Goal: Information Seeking & Learning: Learn about a topic

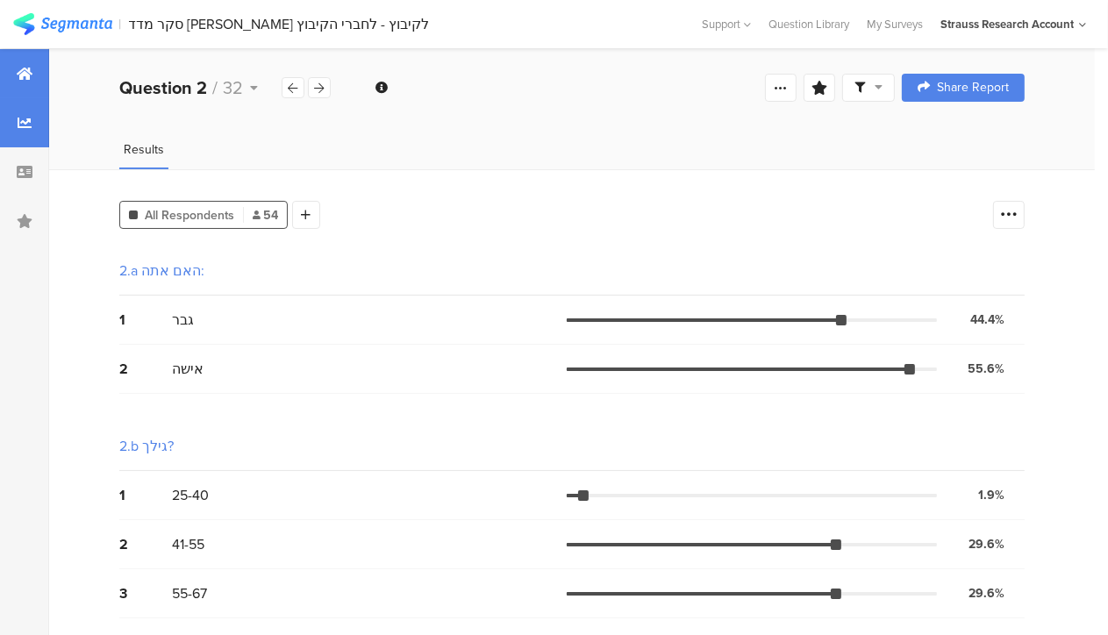
click at [33, 82] on div at bounding box center [24, 73] width 49 height 49
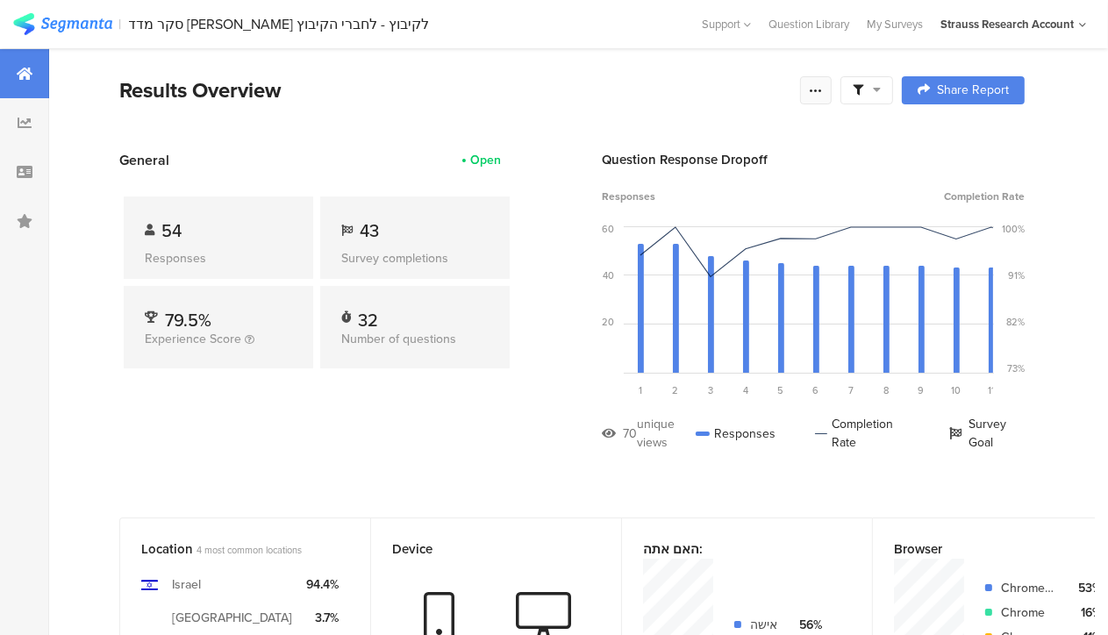
click at [823, 94] on icon at bounding box center [816, 90] width 14 height 14
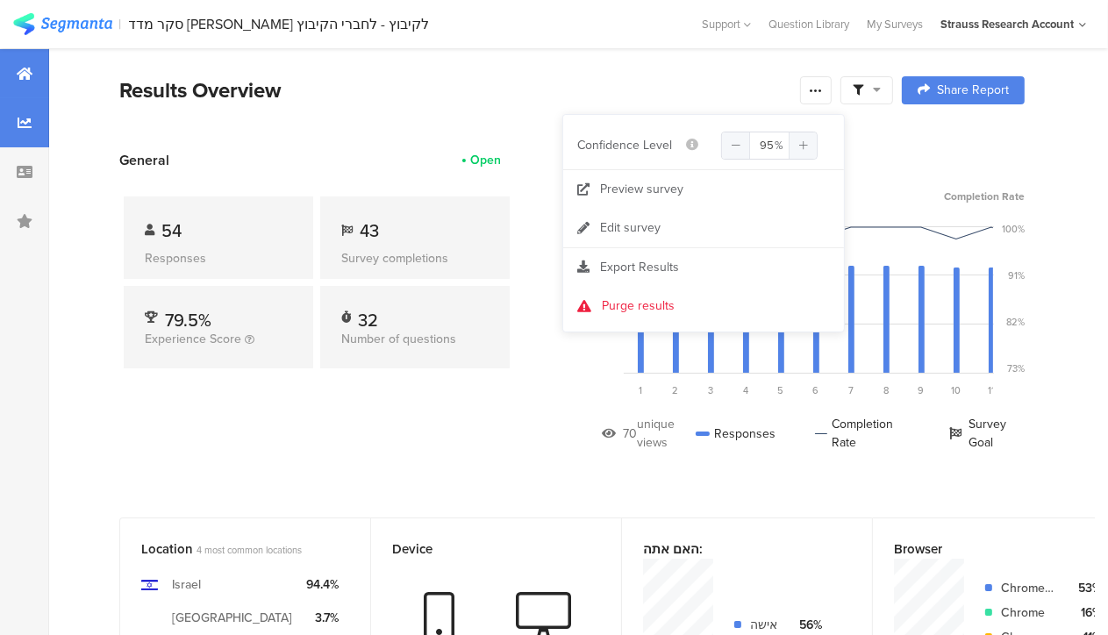
click at [29, 129] on icon at bounding box center [25, 123] width 14 height 14
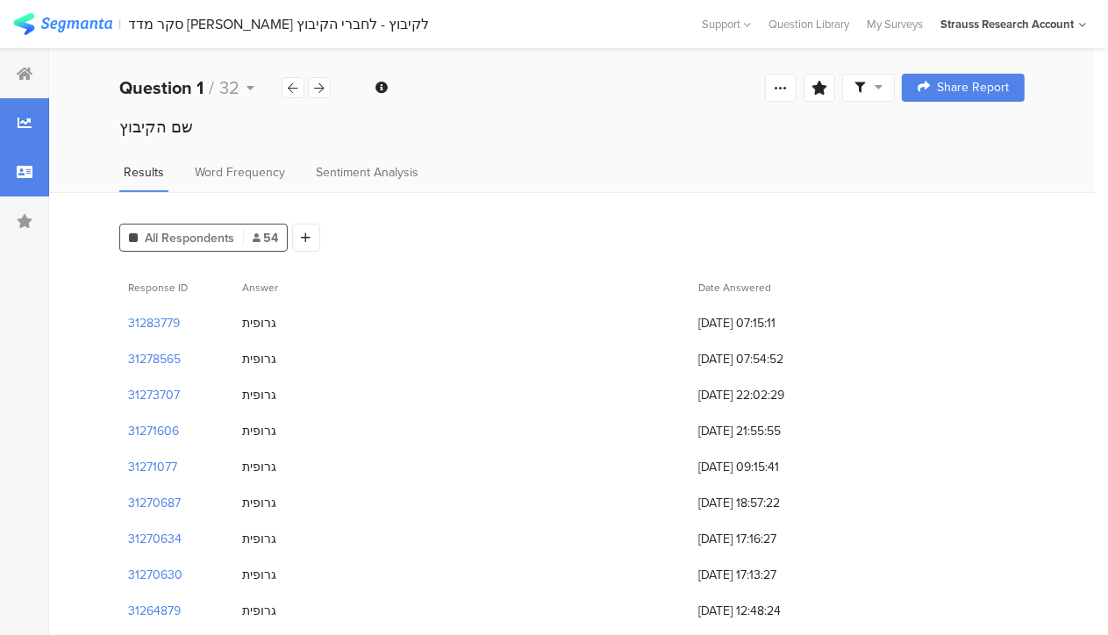
click at [30, 169] on icon at bounding box center [25, 172] width 16 height 14
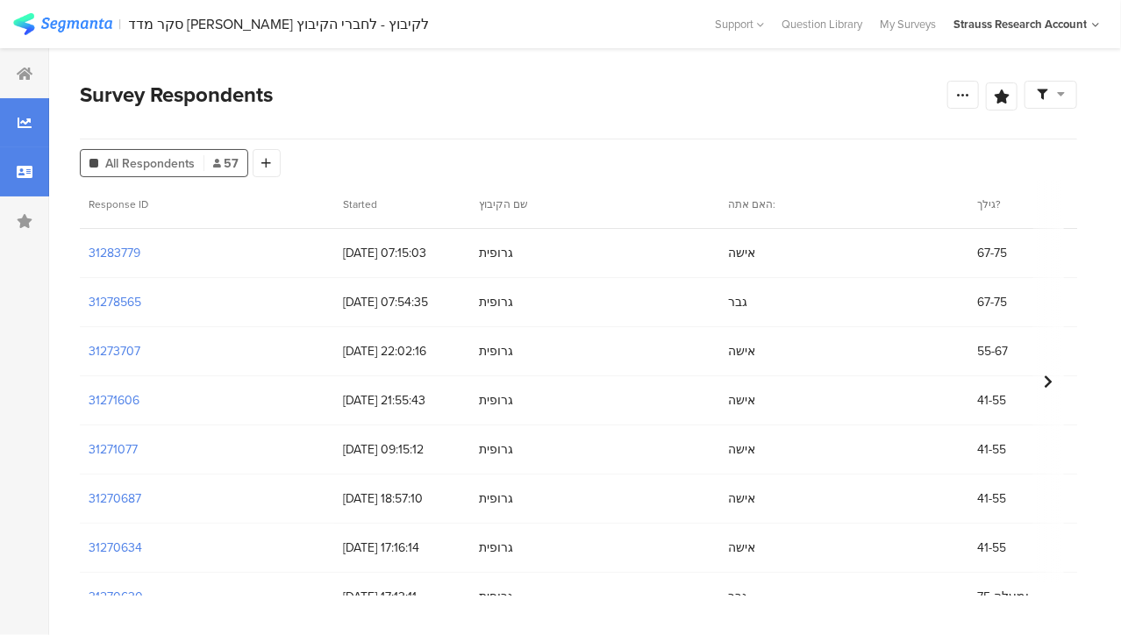
click at [32, 127] on div at bounding box center [24, 122] width 49 height 49
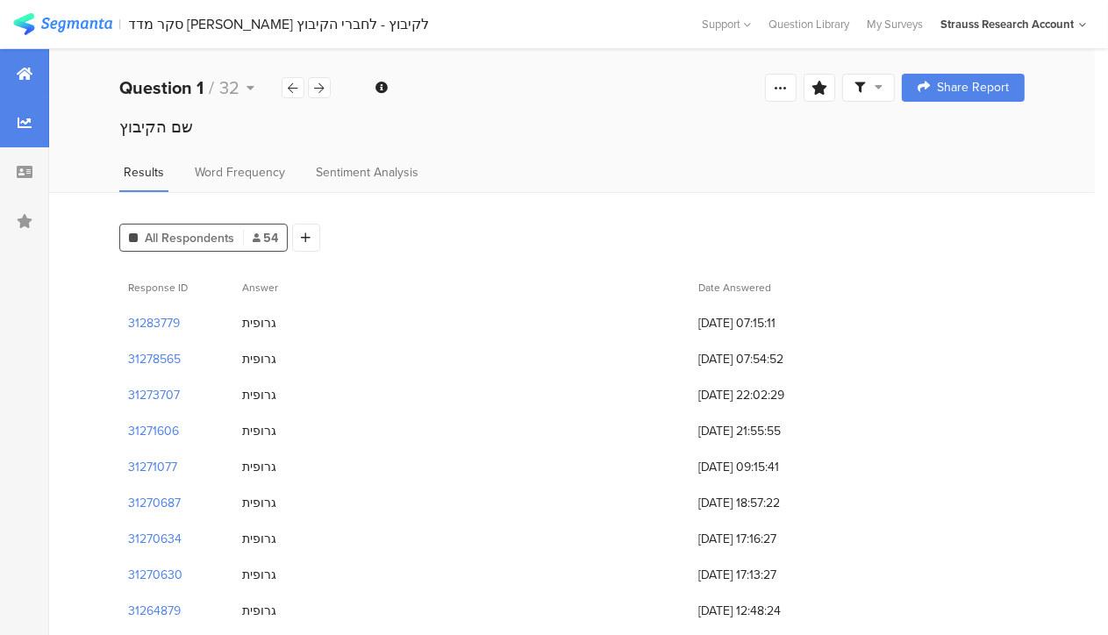
click at [34, 82] on div at bounding box center [24, 73] width 49 height 49
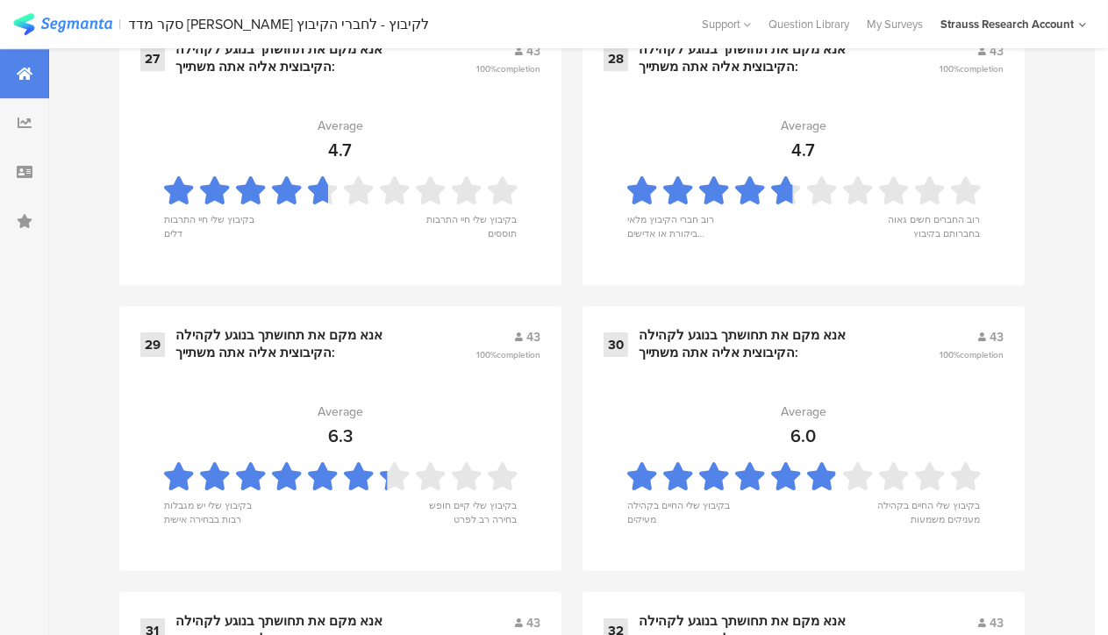
scroll to position [4832, 0]
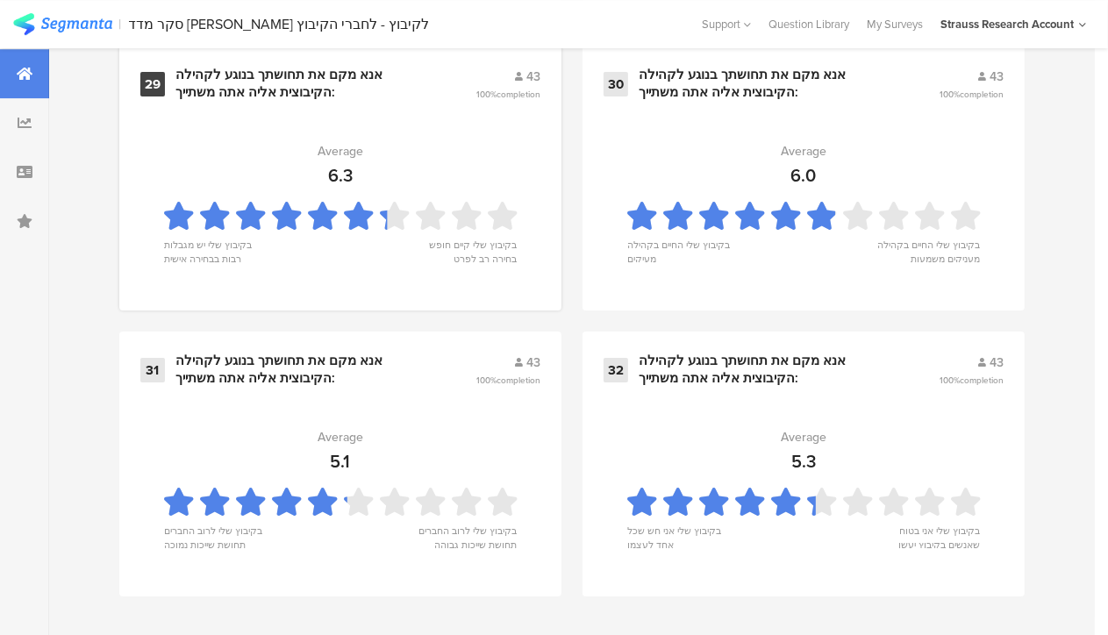
click at [383, 270] on section "Average 6.3 בקיבוץ שלי יש מגבלות רבות בבחירה אישית בקיבוץ שלי קיים חופש בחירה ר…" at bounding box center [340, 202] width 400 height 176
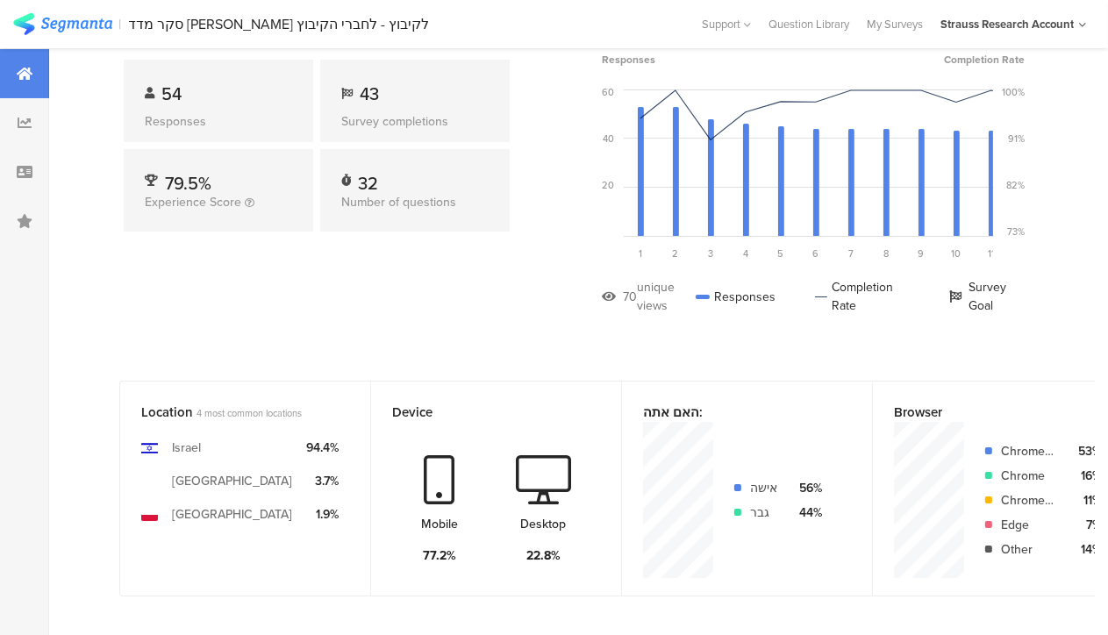
scroll to position [0, 0]
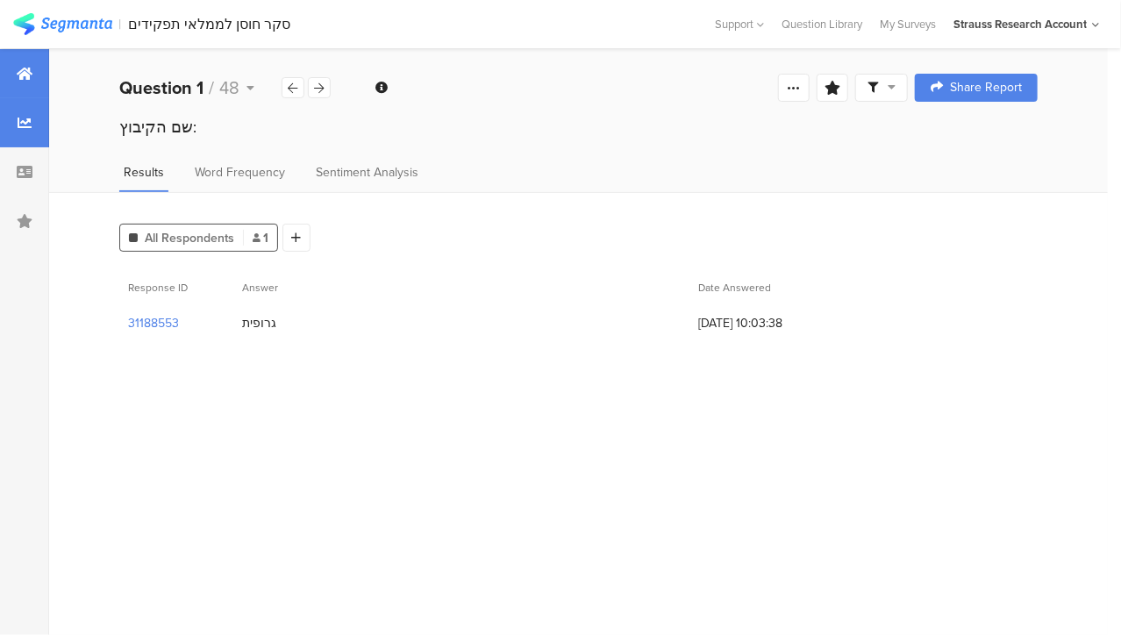
click at [29, 84] on div at bounding box center [24, 73] width 49 height 49
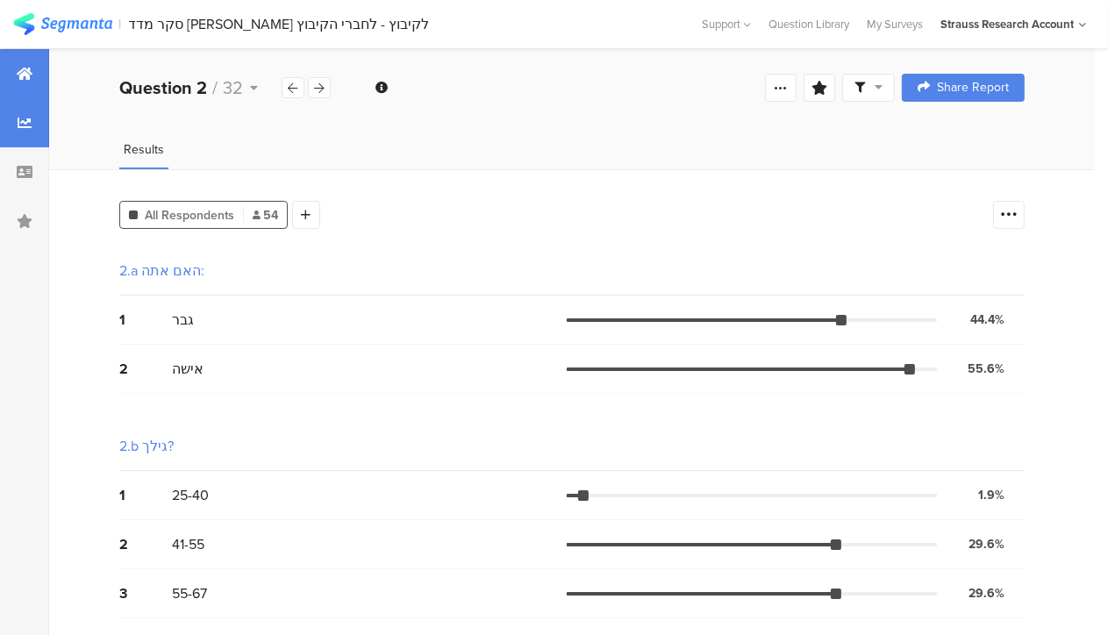
click at [32, 83] on div at bounding box center [24, 73] width 49 height 49
